Goal: Communication & Community: Connect with others

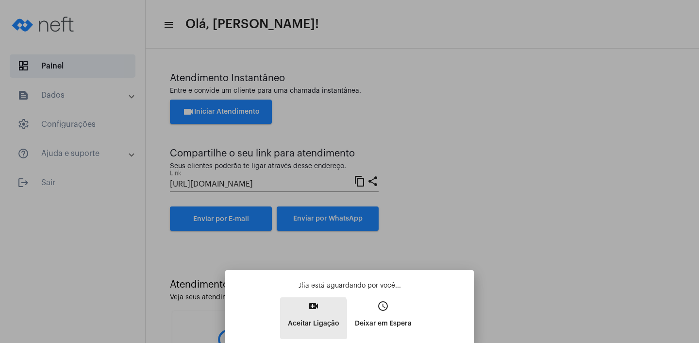
click at [303, 321] on p "Aceitar Ligação" at bounding box center [313, 323] width 51 height 17
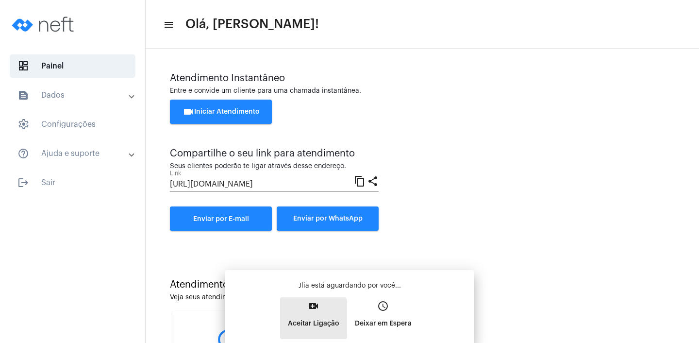
click at [303, 321] on div "Jlia está aguardando por você... video_call Aceitar Ligação access_time Deixar …" at bounding box center [349, 310] width 233 height 58
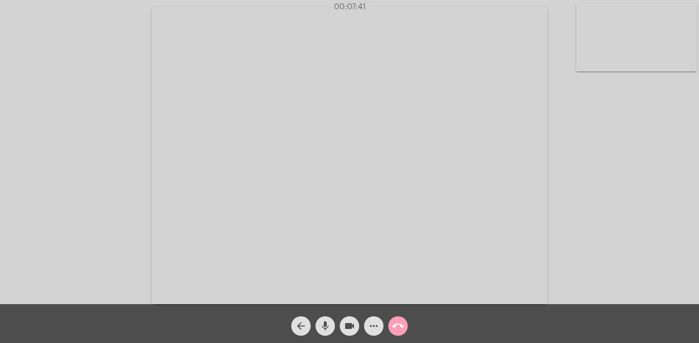
click at [401, 322] on mat-icon "call_end" at bounding box center [398, 326] width 12 height 12
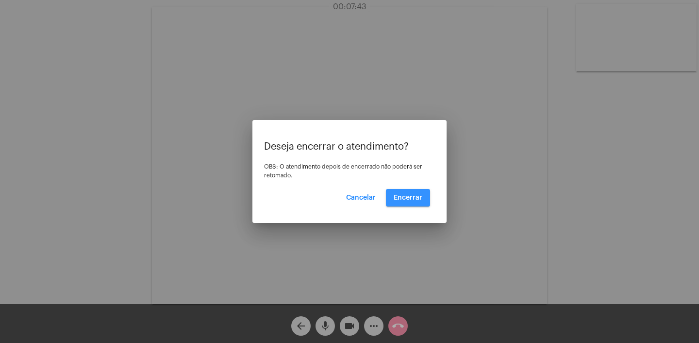
click at [411, 198] on span "Encerrar" at bounding box center [408, 197] width 29 height 7
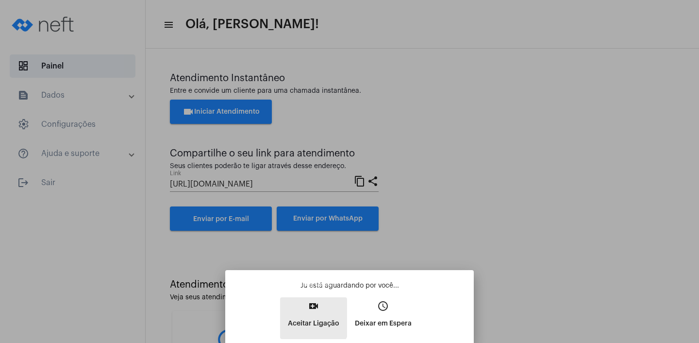
click at [307, 317] on p "Aceitar Ligação" at bounding box center [313, 323] width 51 height 17
